Goal: Transaction & Acquisition: Purchase product/service

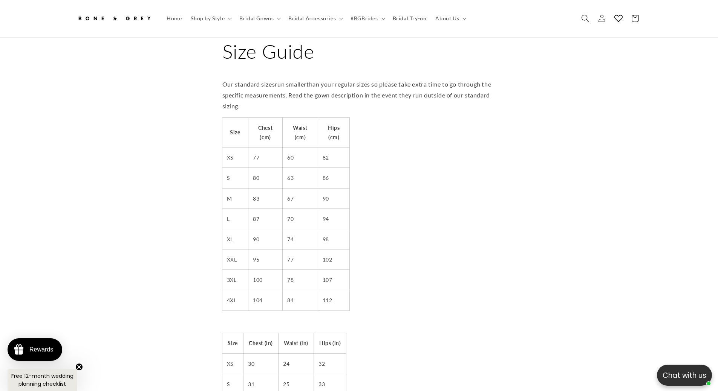
click at [582, 18] on use "Search" at bounding box center [585, 19] width 8 height 8
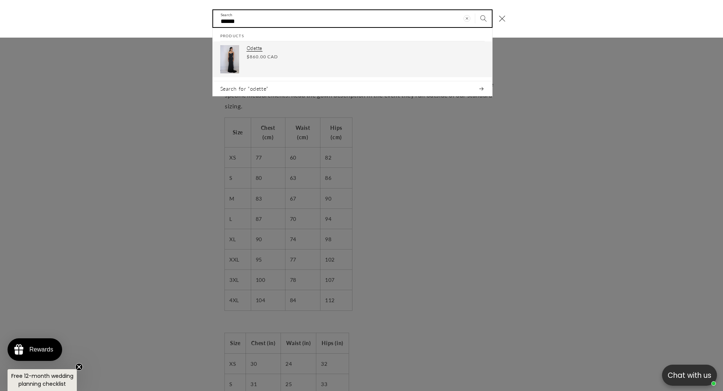
type input "******"
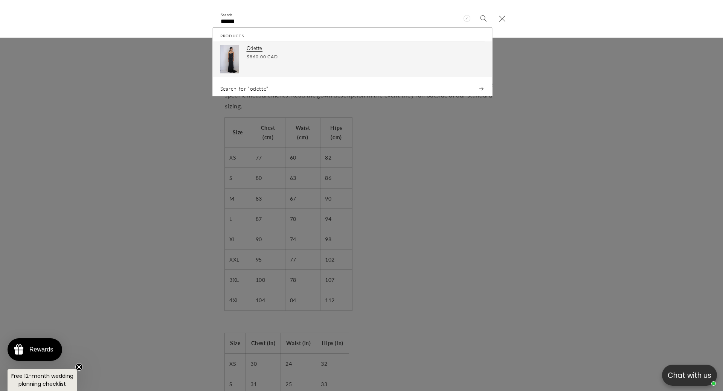
click at [321, 54] on div "Regular price $860.00 CAD Regular price Sale price $860.00 CAD Unit price / per" at bounding box center [366, 56] width 238 height 7
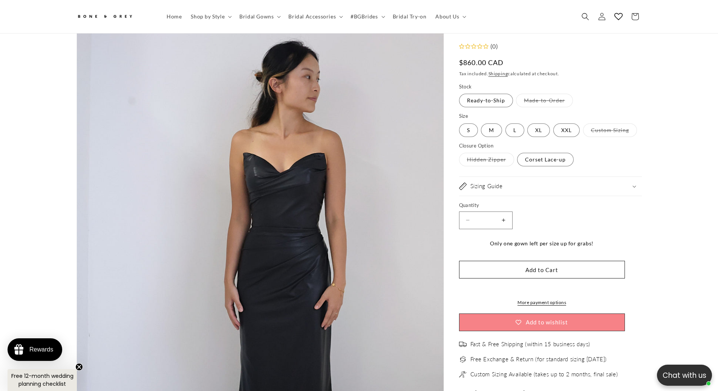
scroll to position [0, 414]
click at [580, 18] on span "Search" at bounding box center [585, 16] width 17 height 17
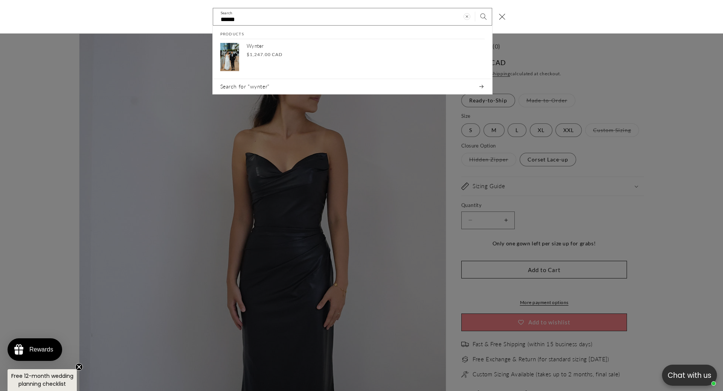
click at [0, 17] on div "Search" at bounding box center [0, 17] width 0 height 0
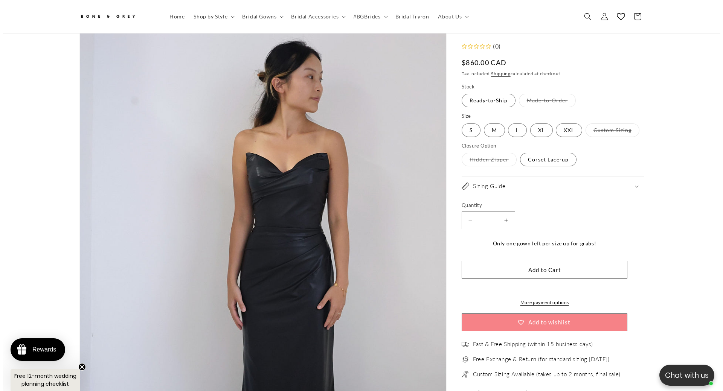
scroll to position [0, 0]
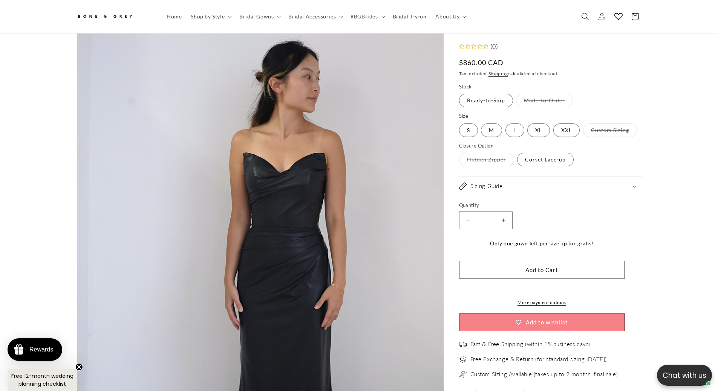
click at [590, 11] on span "Search" at bounding box center [585, 16] width 17 height 17
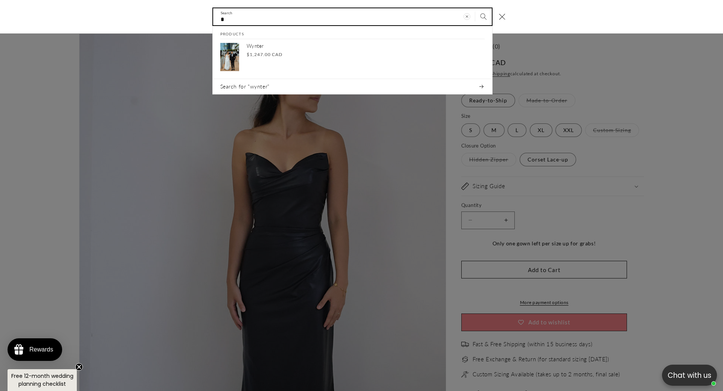
scroll to position [0, 207]
type input "******"
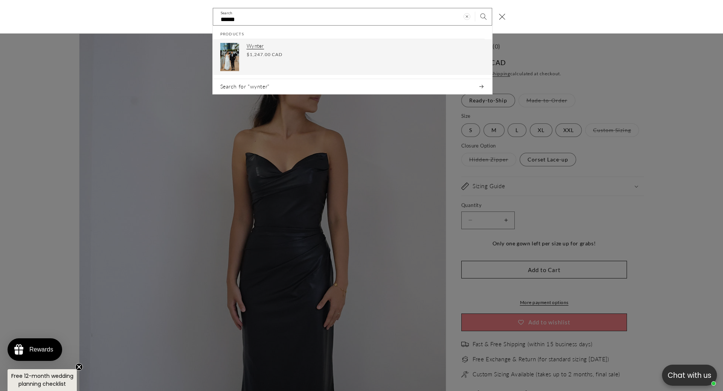
click at [249, 48] on p "Wynter" at bounding box center [366, 46] width 238 height 6
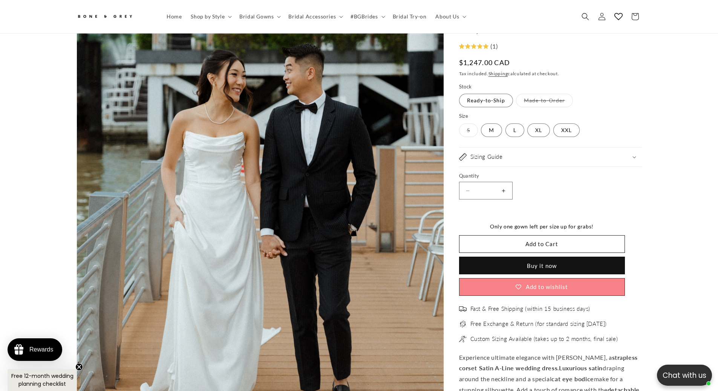
scroll to position [0, 207]
